Goal: Transaction & Acquisition: Purchase product/service

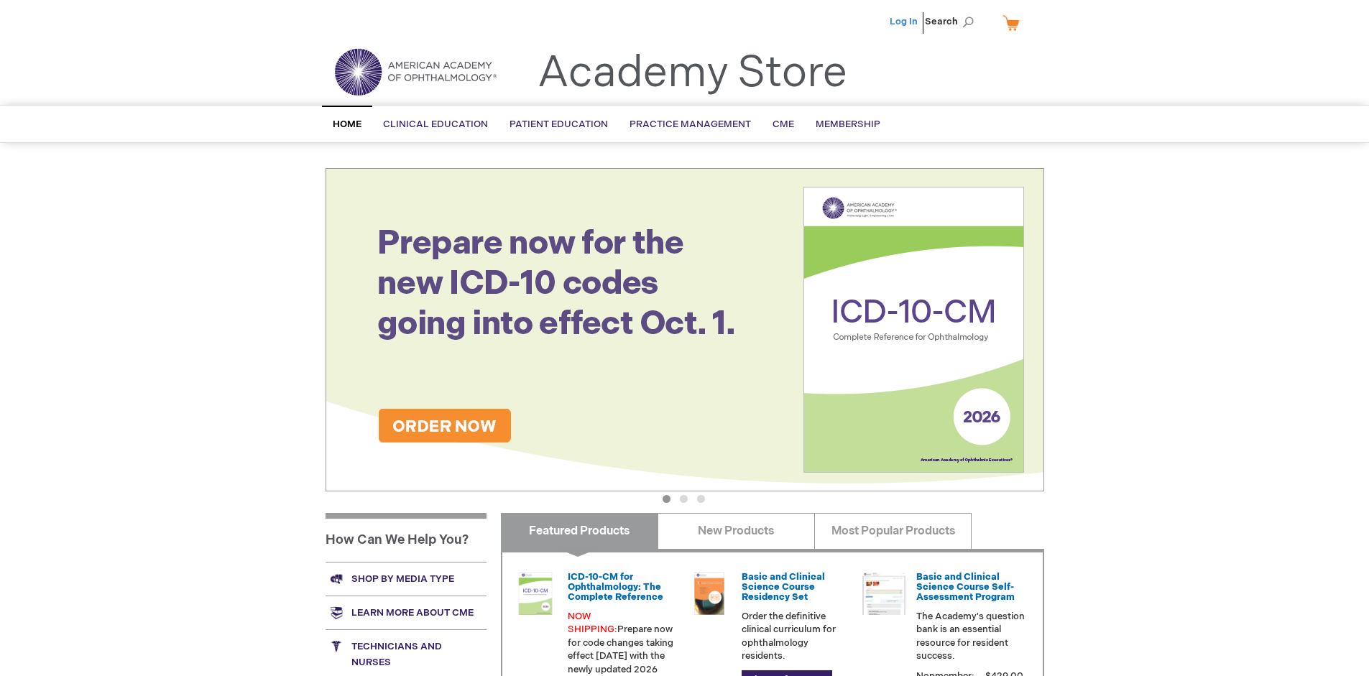
click at [905, 22] on link "Log In" at bounding box center [904, 22] width 28 height 12
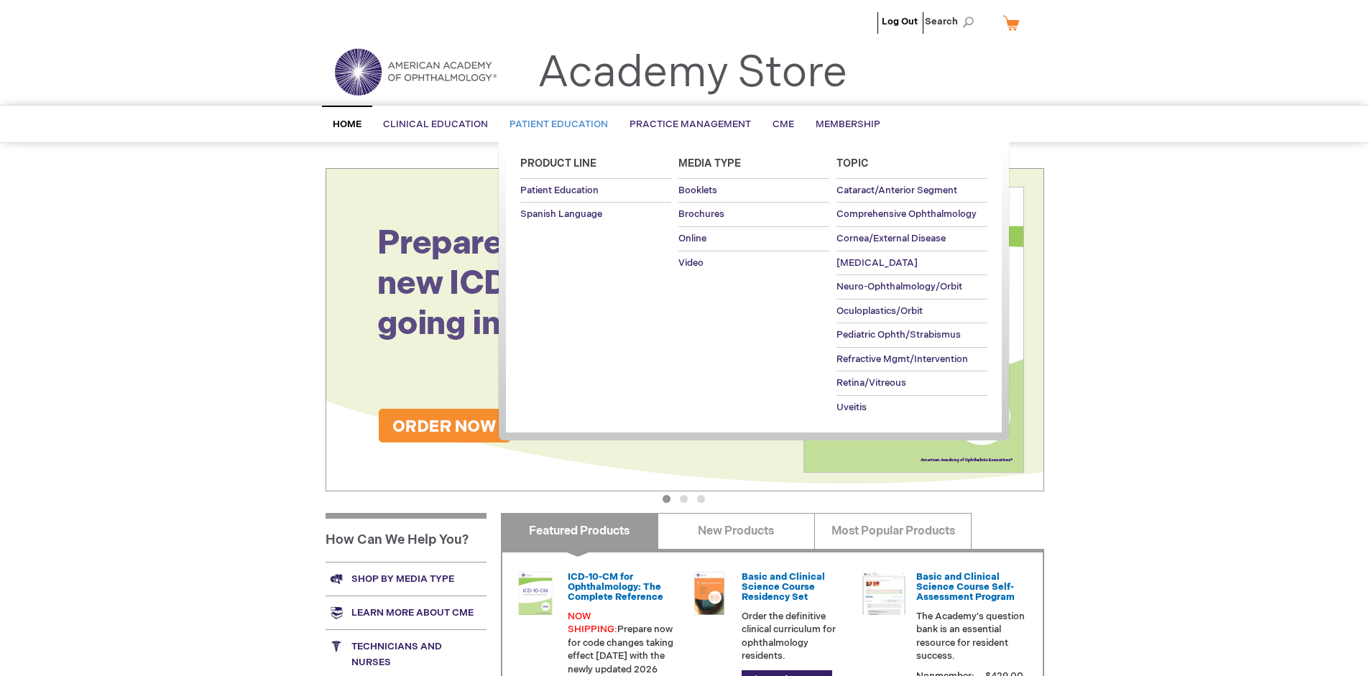
click at [555, 124] on span "Patient Education" at bounding box center [559, 125] width 98 height 12
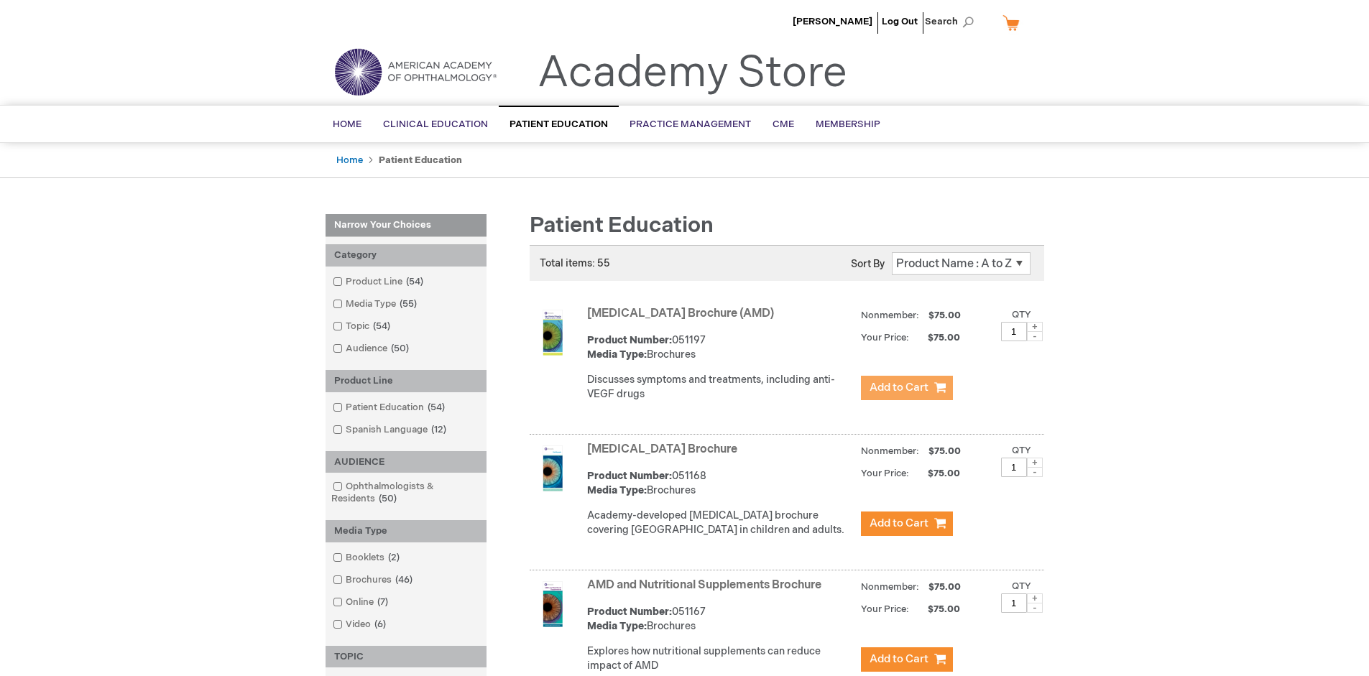
click at [906, 388] on span "Add to Cart" at bounding box center [899, 388] width 59 height 14
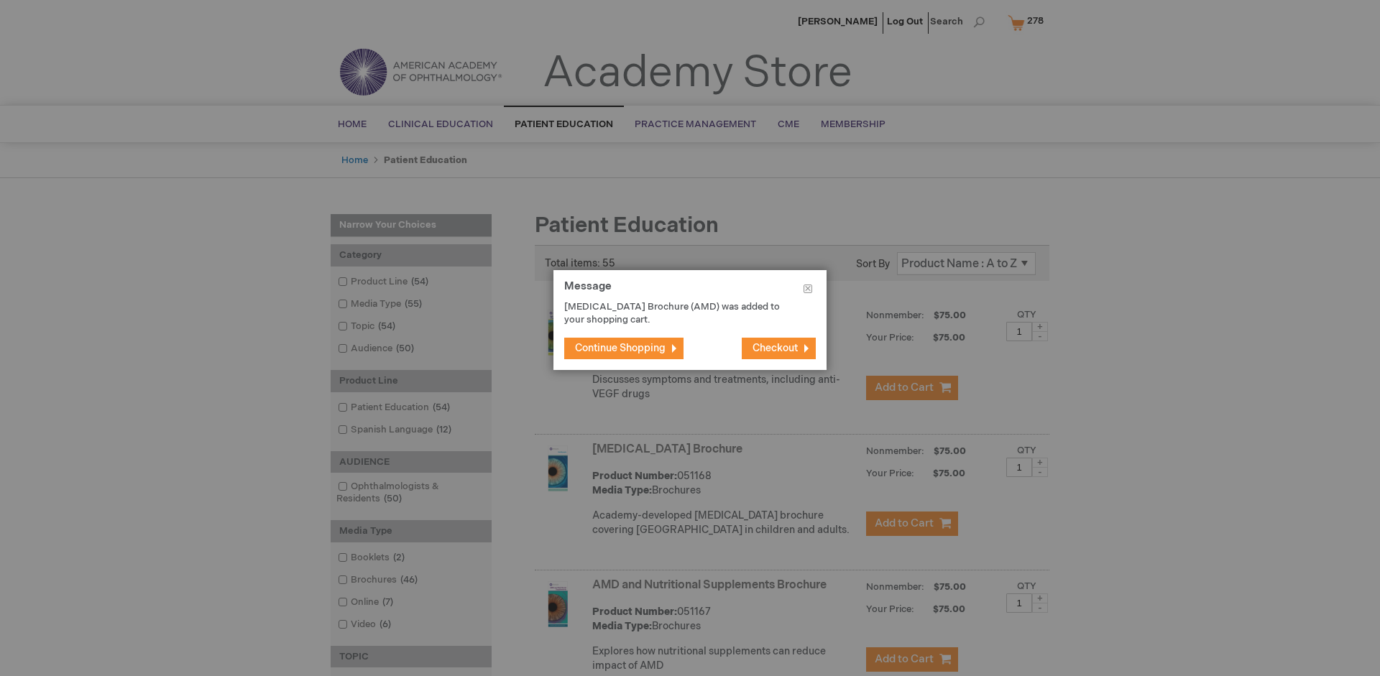
click at [620, 348] on span "Continue Shopping" at bounding box center [620, 348] width 91 height 12
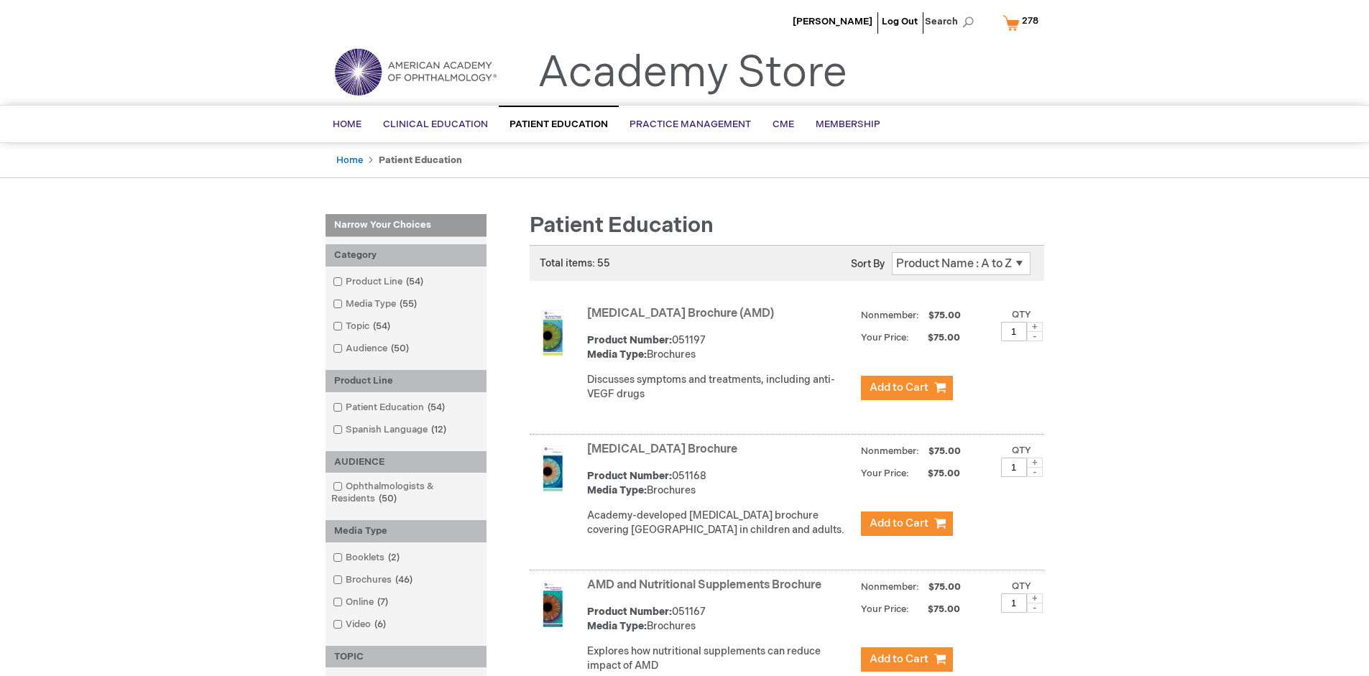
click at [707, 592] on link "AMD and Nutritional Supplements Brochure" at bounding box center [704, 586] width 234 height 14
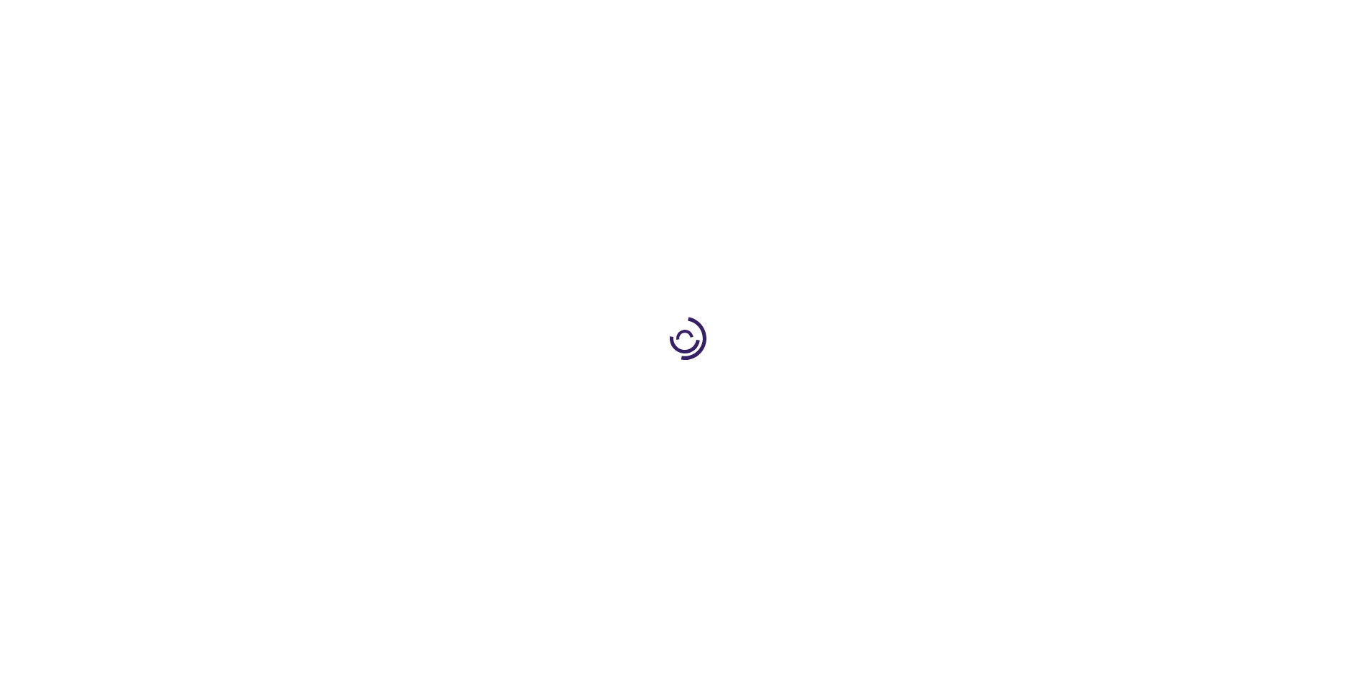
type input "1"
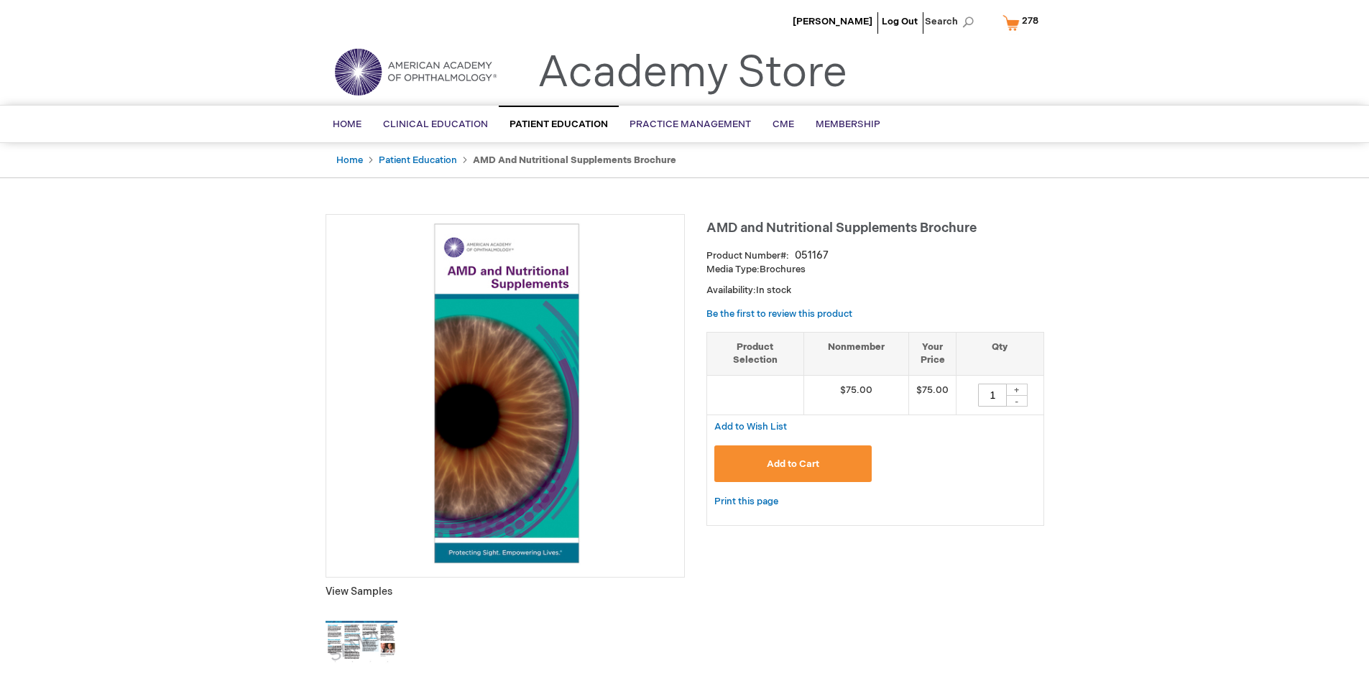
click at [793, 464] on span "Add to Cart" at bounding box center [793, 465] width 52 height 12
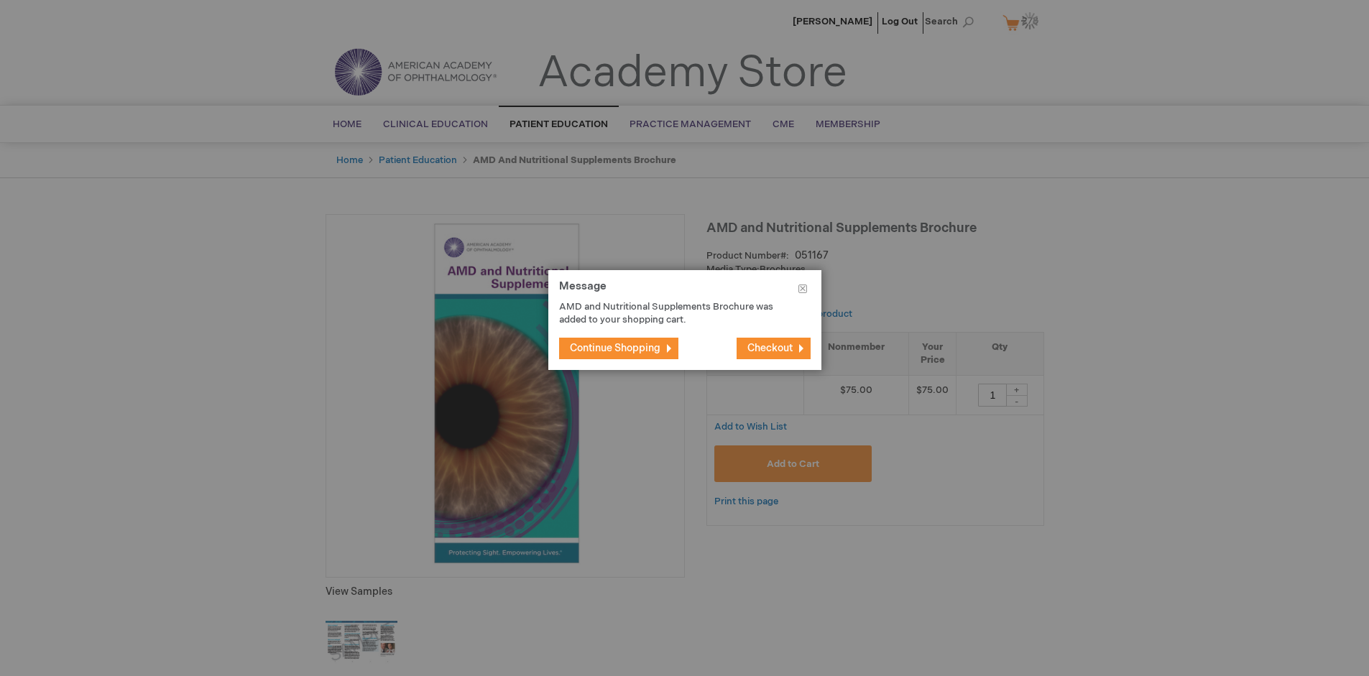
click at [620, 348] on span "Continue Shopping" at bounding box center [615, 348] width 91 height 12
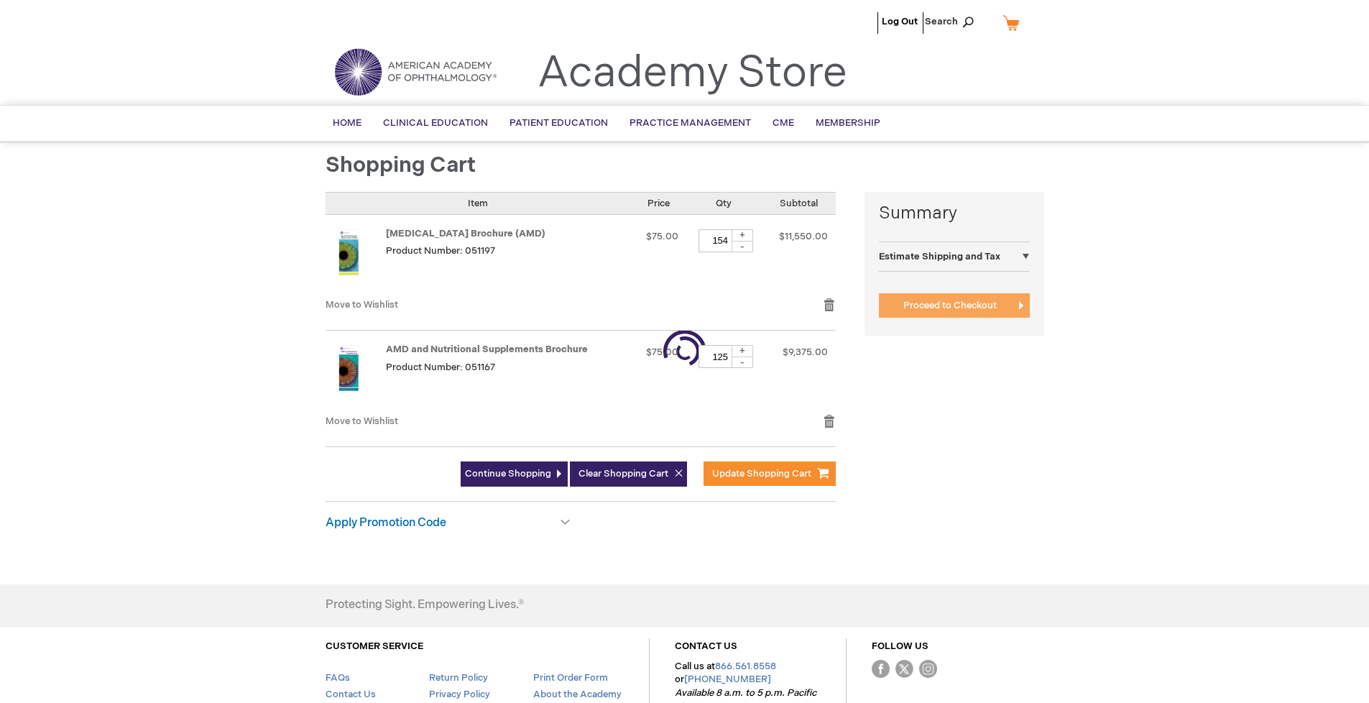
click at [950, 305] on span "Proceed to Checkout" at bounding box center [950, 306] width 93 height 12
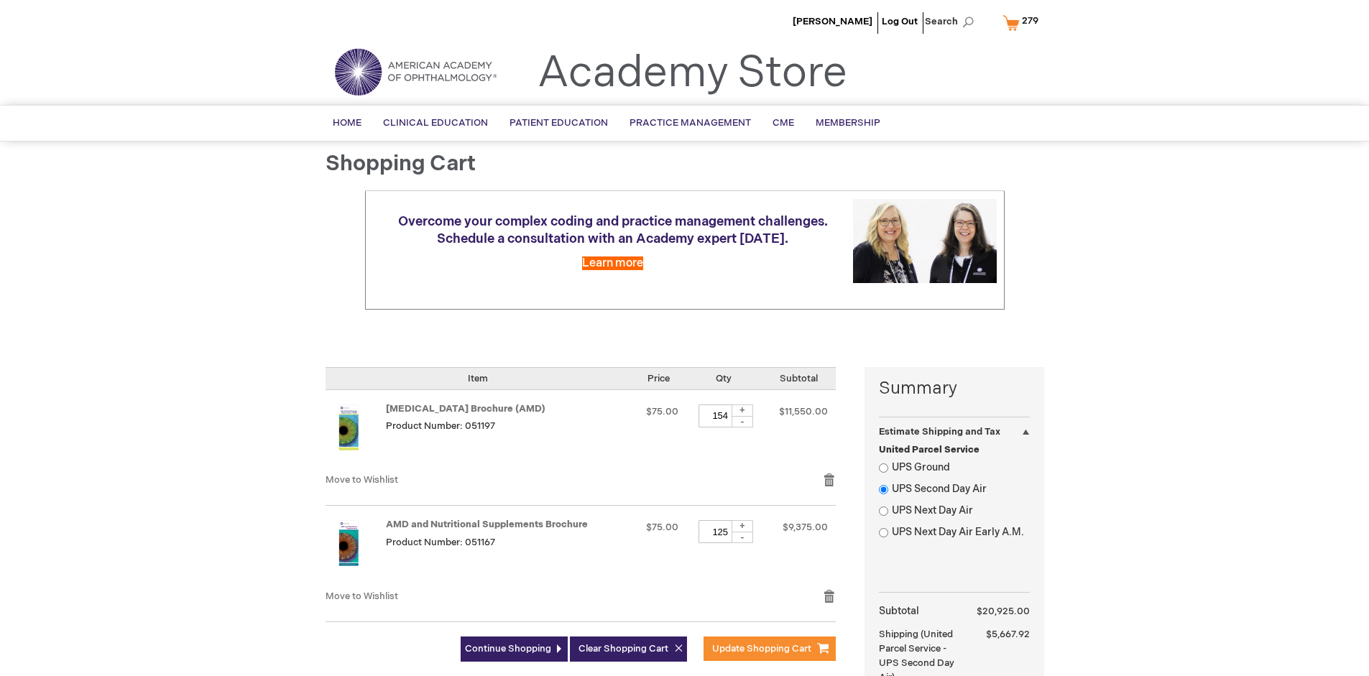
select select "US"
select select "41"
